Goal: Task Accomplishment & Management: Use online tool/utility

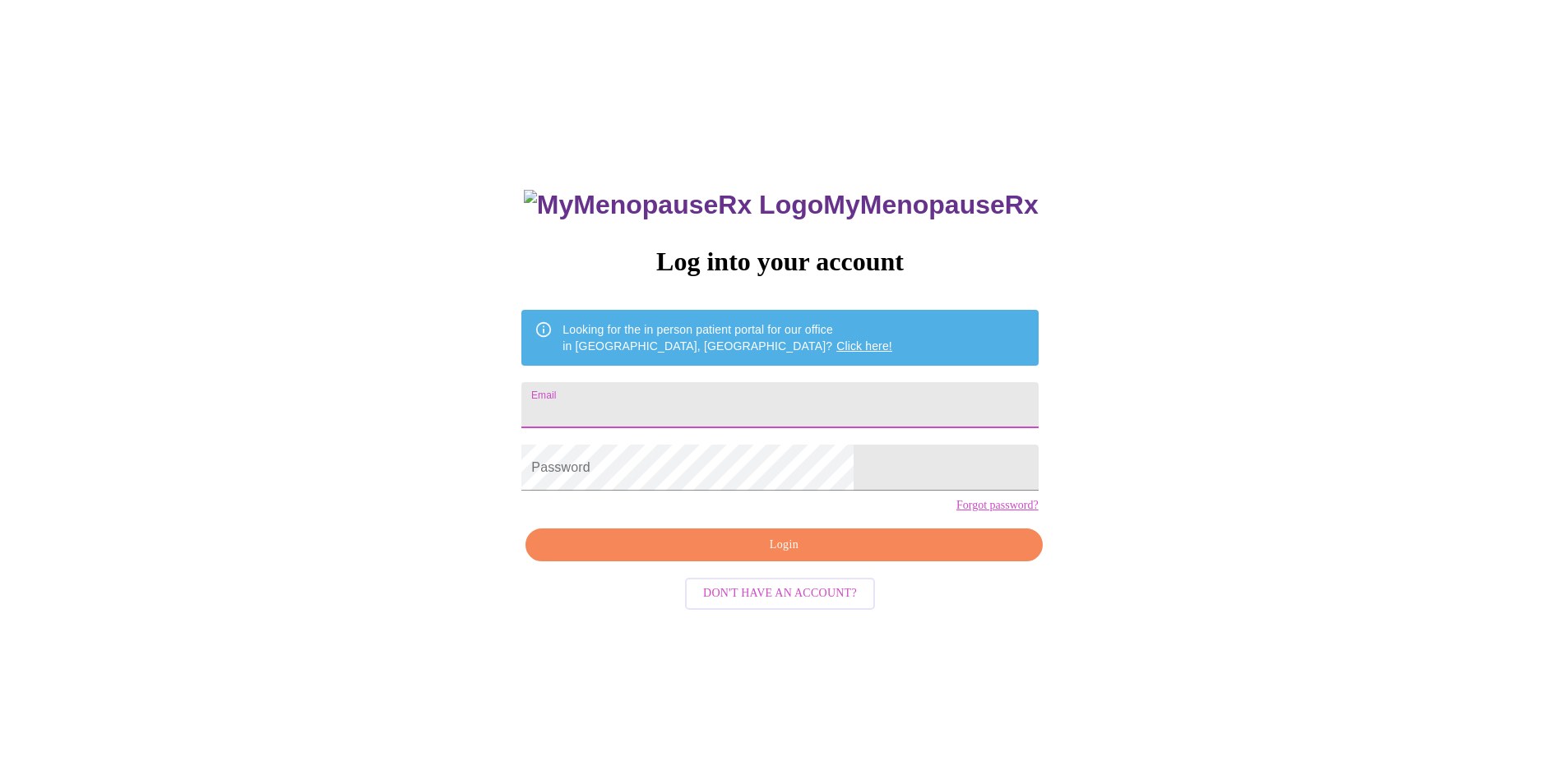
click at [759, 392] on input "Email" at bounding box center [779, 406] width 516 height 46
type input "[PERSON_NAME][EMAIL_ADDRESS][DOMAIN_NAME]"
click at [755, 556] on span "Login" at bounding box center [783, 545] width 479 height 21
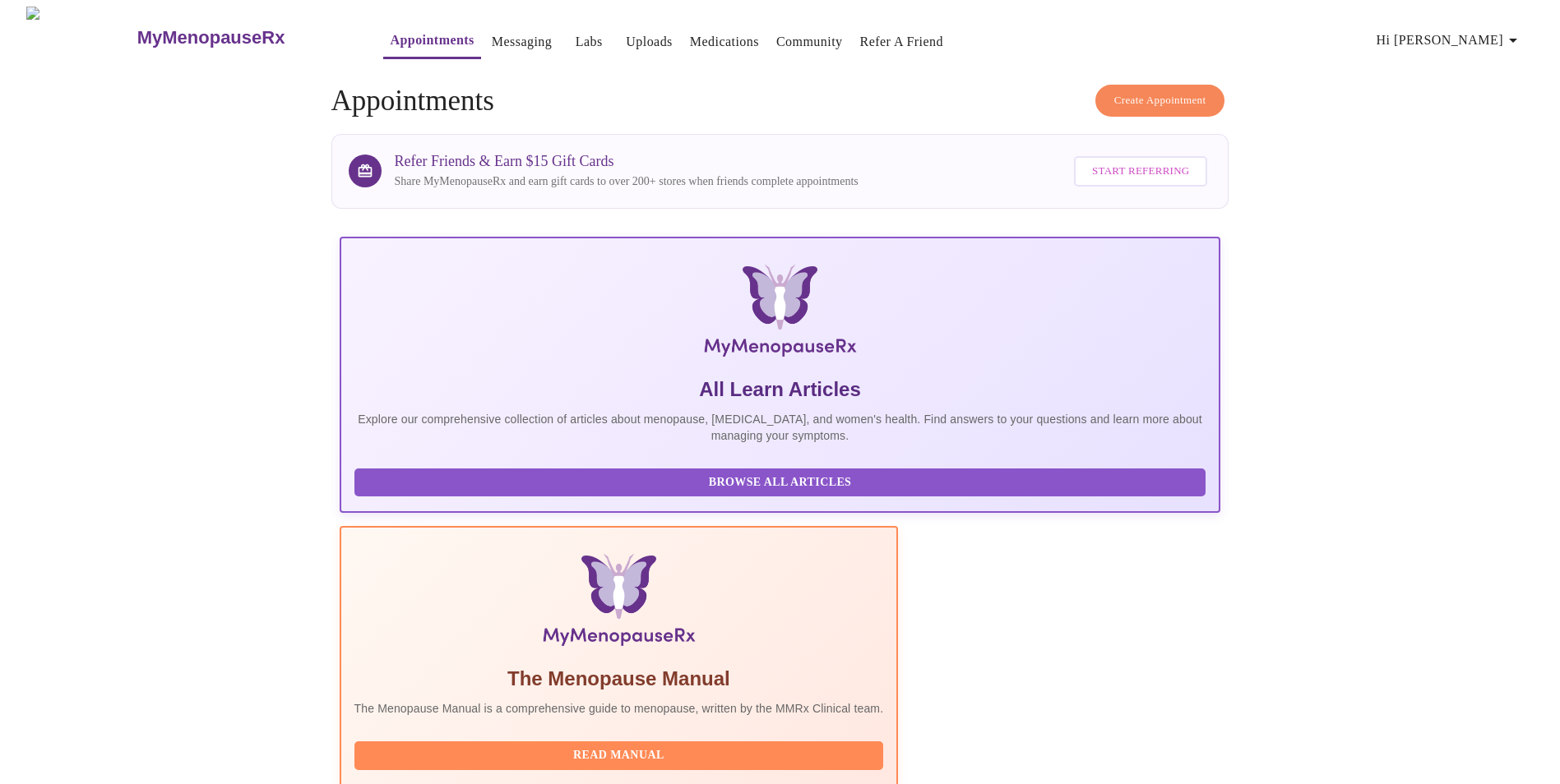
scroll to position [116, 0]
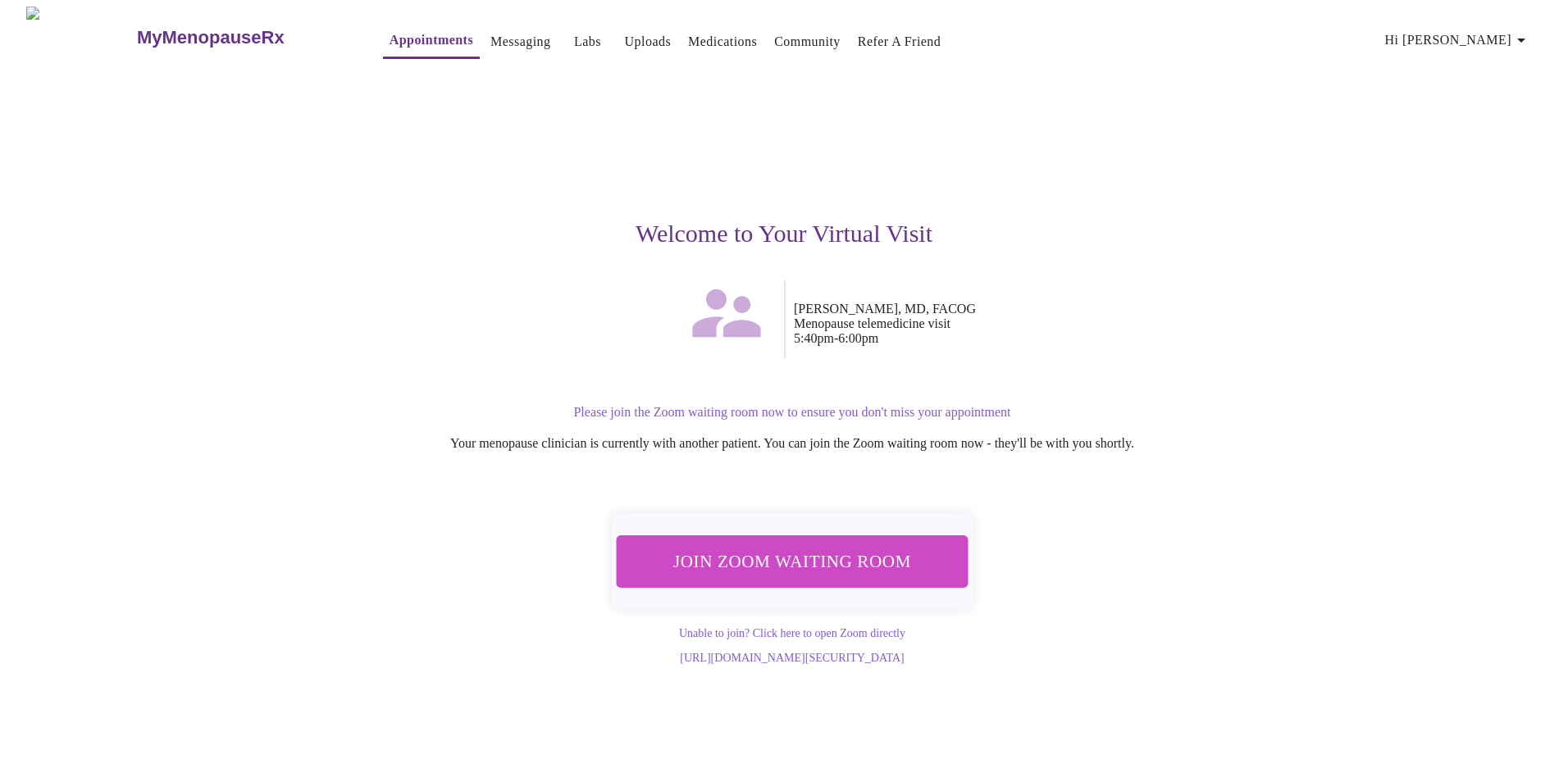
click at [772, 553] on span "Join Zoom Waiting Room" at bounding box center [792, 561] width 310 height 30
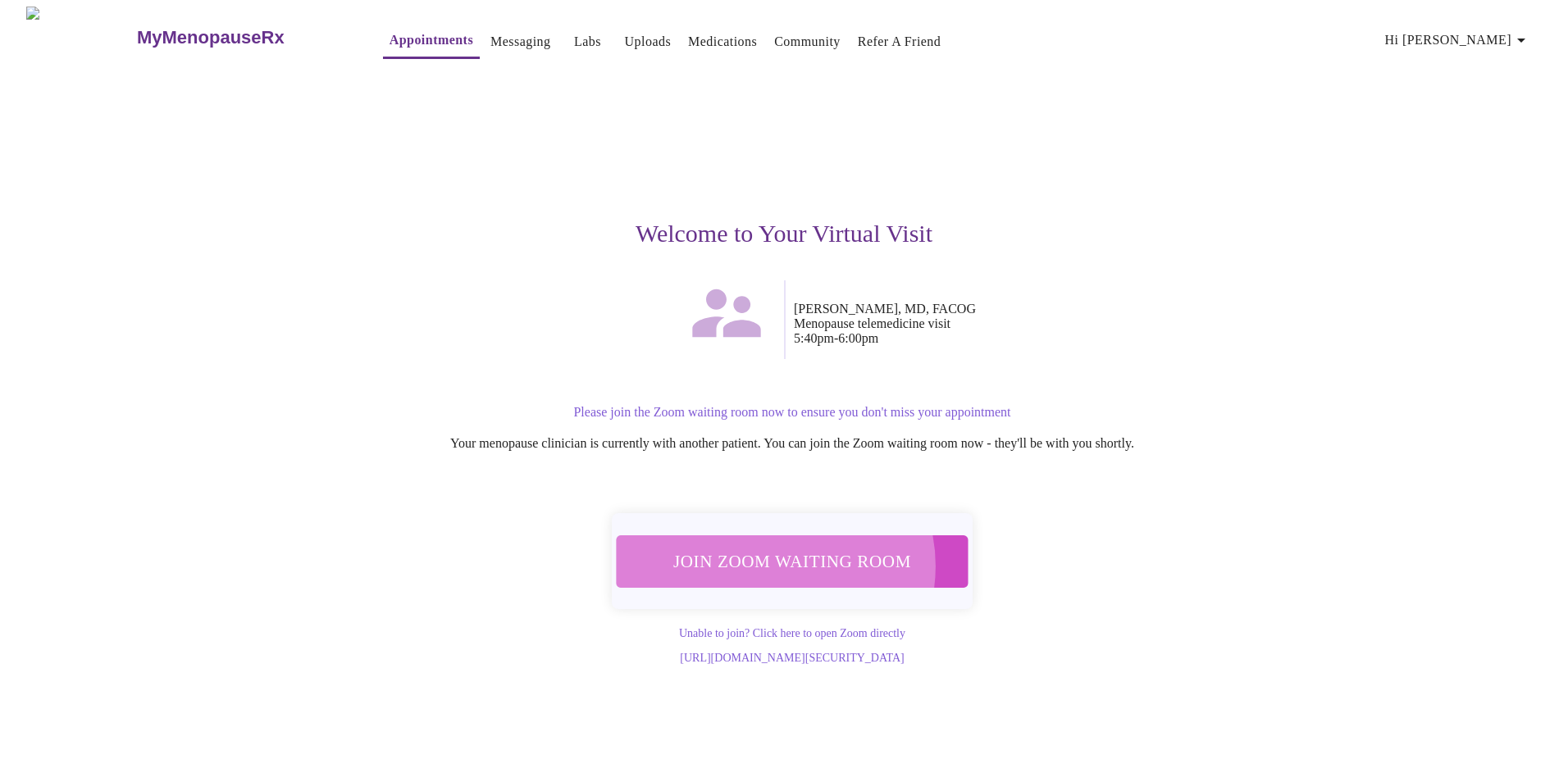
click at [768, 556] on span "Join Zoom Waiting Room" at bounding box center [792, 561] width 310 height 30
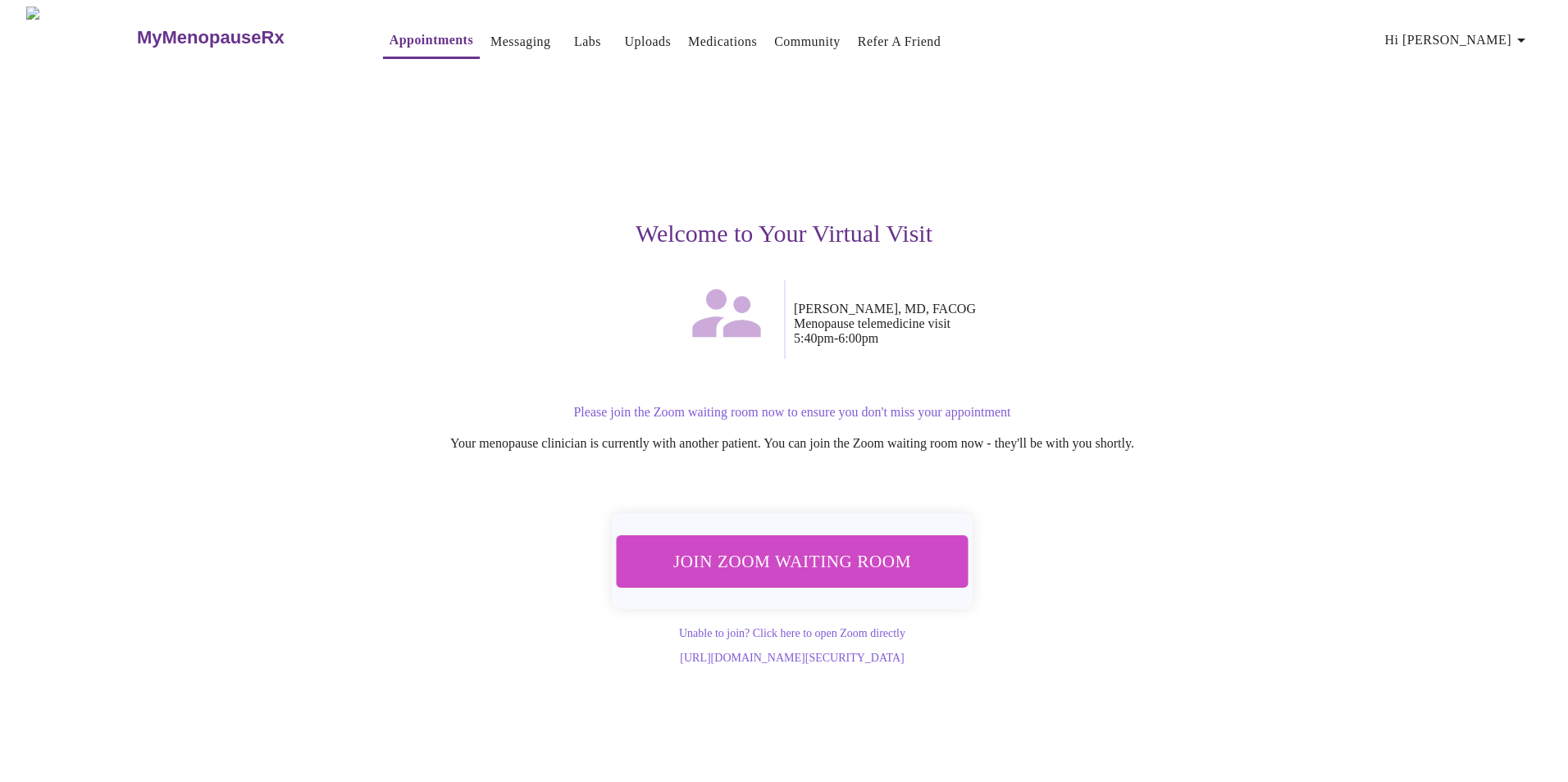
click at [845, 548] on span "Join Zoom Waiting Room" at bounding box center [792, 561] width 310 height 30
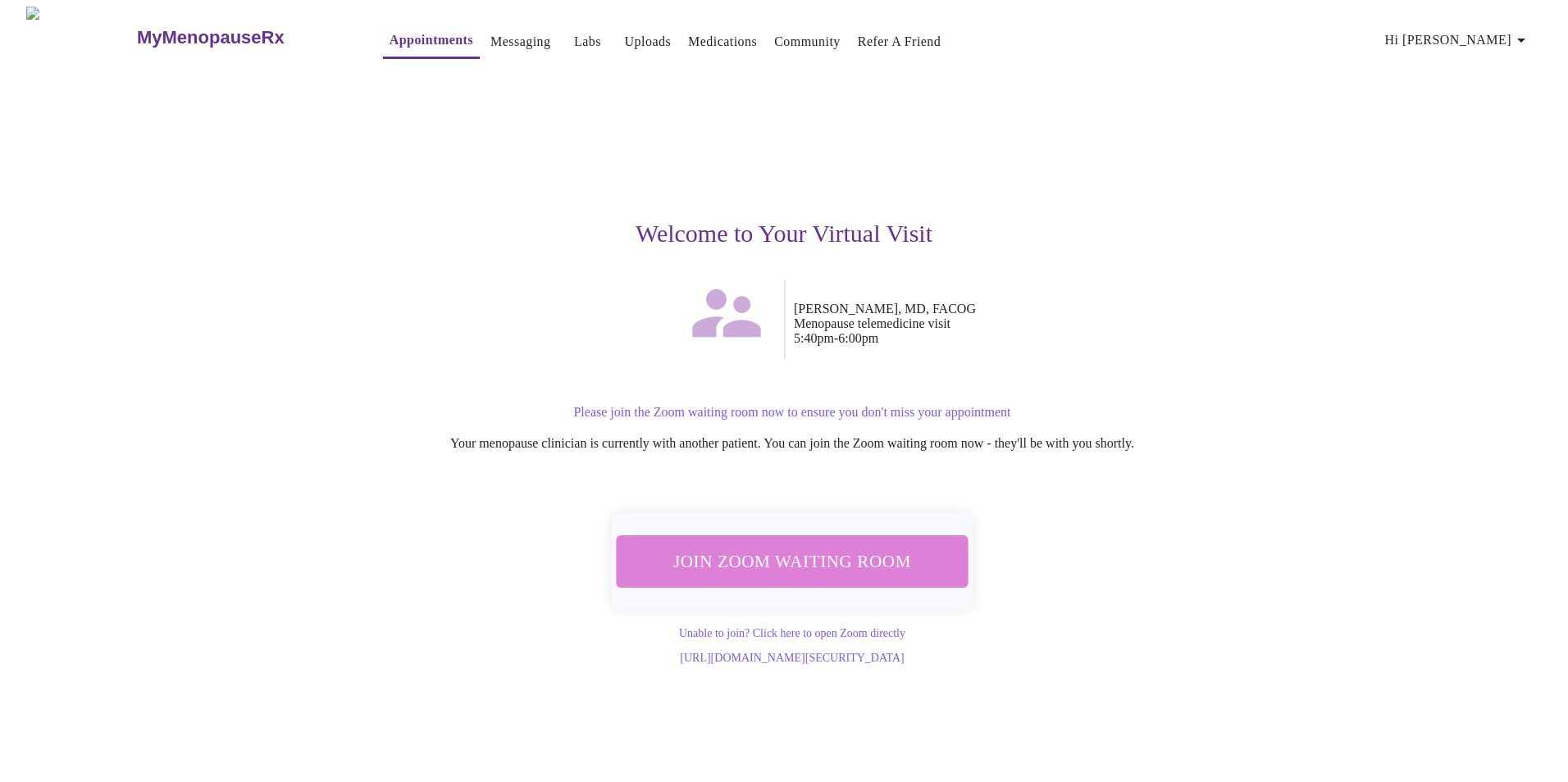
click at [799, 551] on span "Join Zoom Waiting Room" at bounding box center [792, 561] width 323 height 32
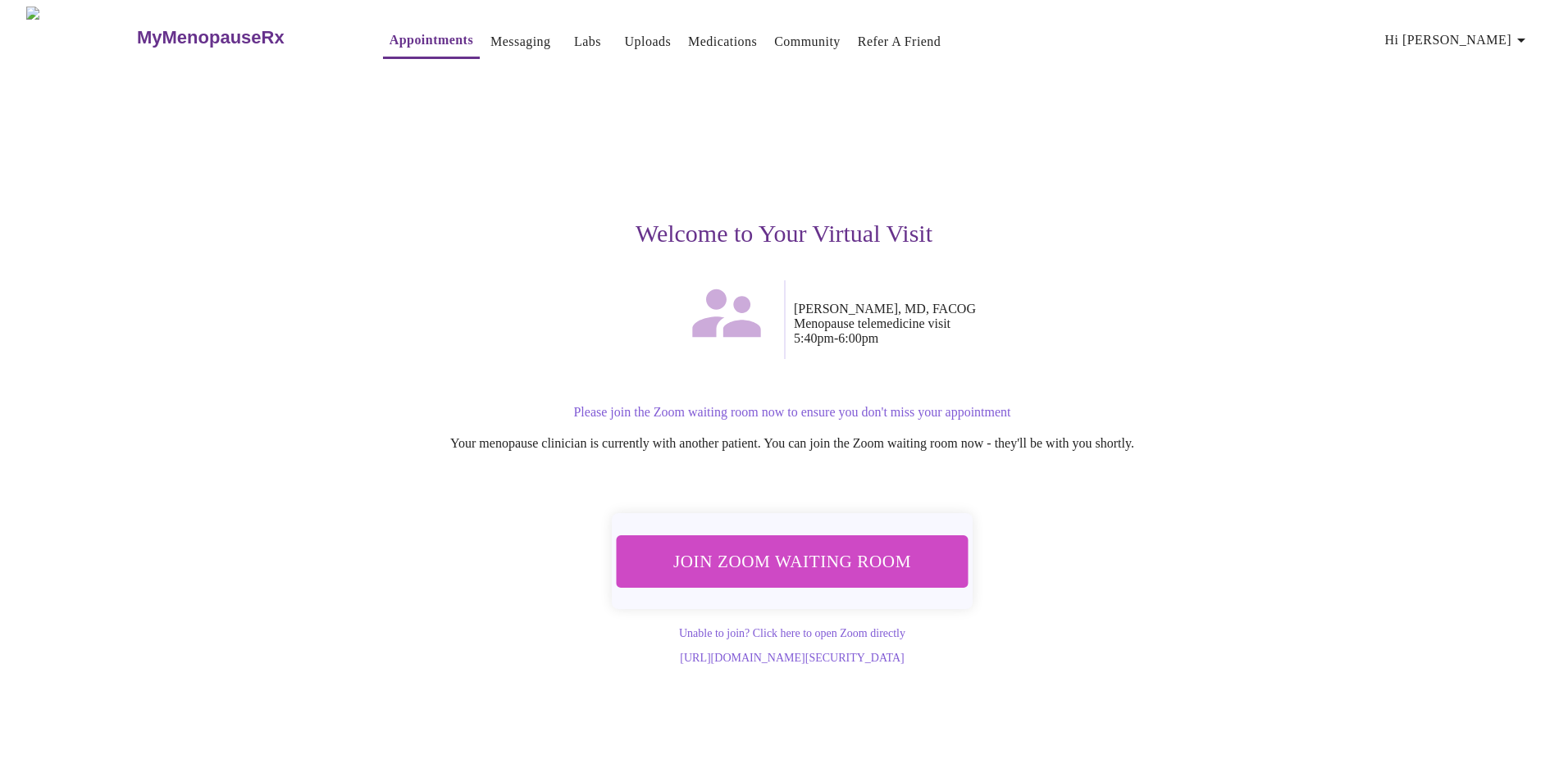
click at [1127, 525] on div "Join Zoom Waiting Room Unable to join? Click here to open Zoom directly [URL][D…" at bounding box center [784, 582] width 1010 height 169
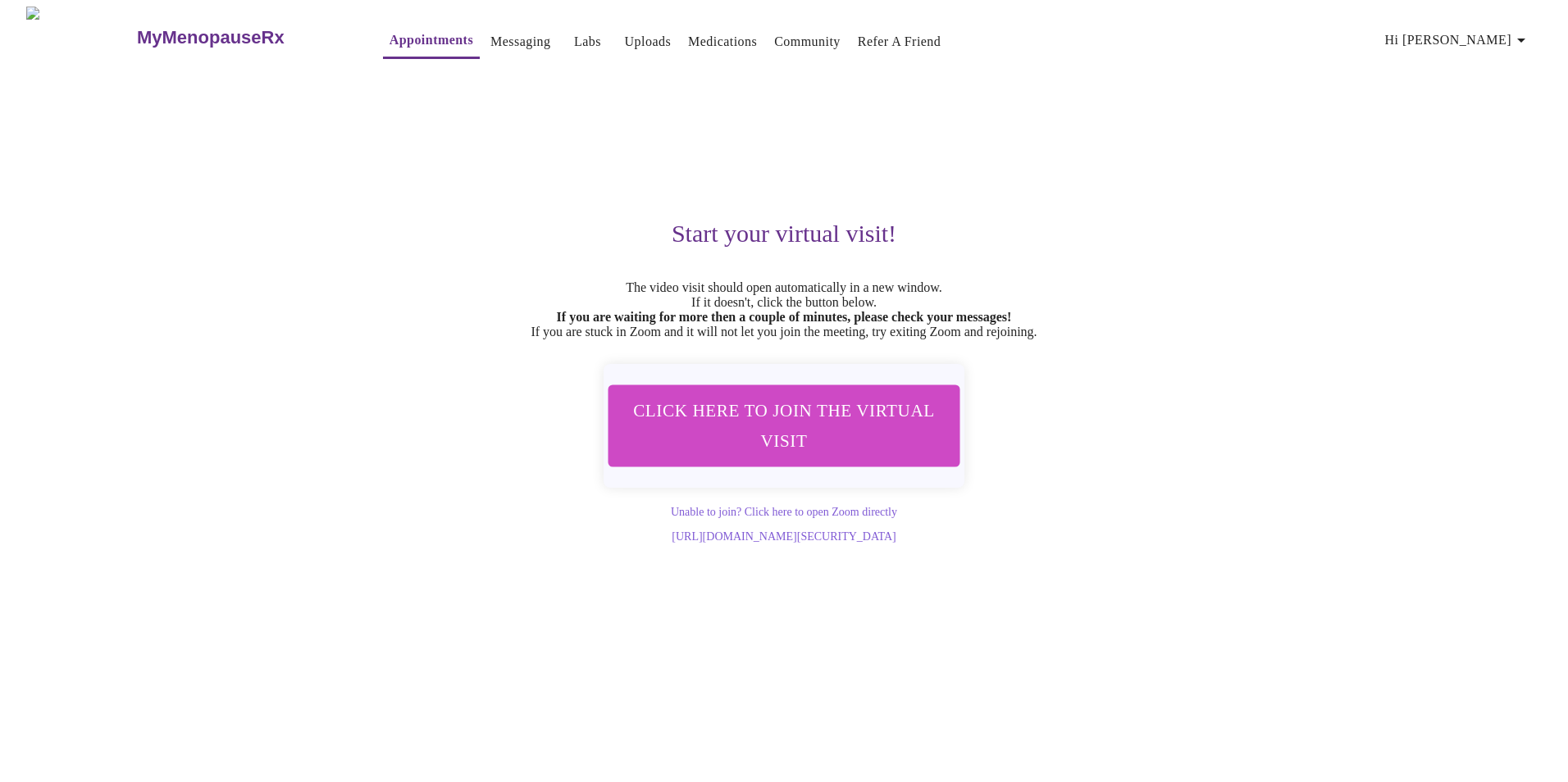
click at [796, 439] on span "Click here to join the virtual visit" at bounding box center [784, 425] width 321 height 63
click at [574, 33] on link "Labs" at bounding box center [587, 42] width 27 height 23
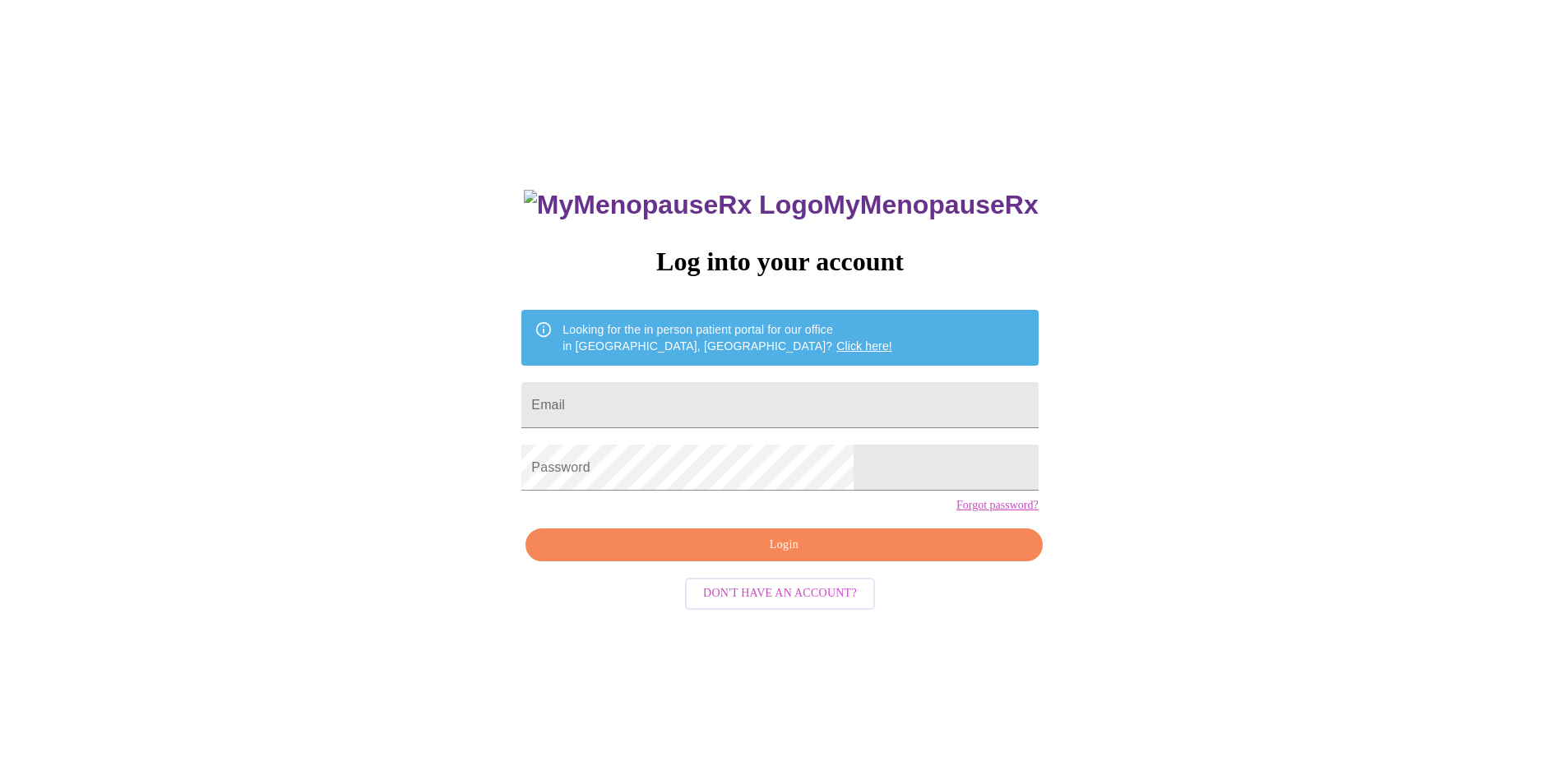
click at [1077, 367] on div "MyMenopauseRx Log into your account Looking for the in person patient portal fo…" at bounding box center [780, 477] width 1547 height 942
